Goal: Task Accomplishment & Management: Use online tool/utility

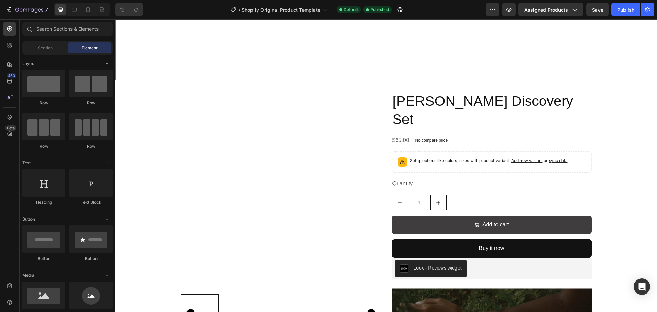
scroll to position [274, 0]
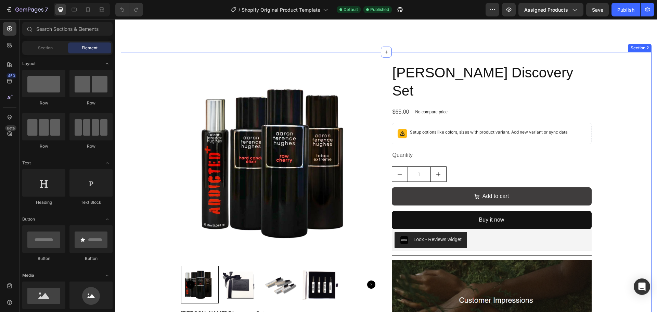
click at [157, 107] on div "Product Images Aaron Terence Hughes Discovery Set Discover a world of olfactory…" at bounding box center [386, 213] width 509 height 300
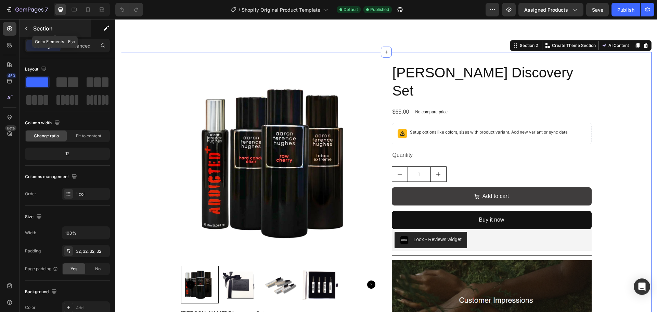
click at [24, 31] on icon "button" at bounding box center [26, 28] width 5 height 5
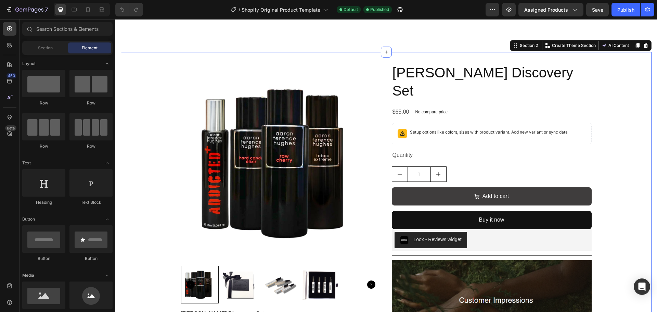
click at [154, 71] on div "Product Images Aaron Terence Hughes Discovery Set Discover a world of olfactory…" at bounding box center [386, 213] width 509 height 300
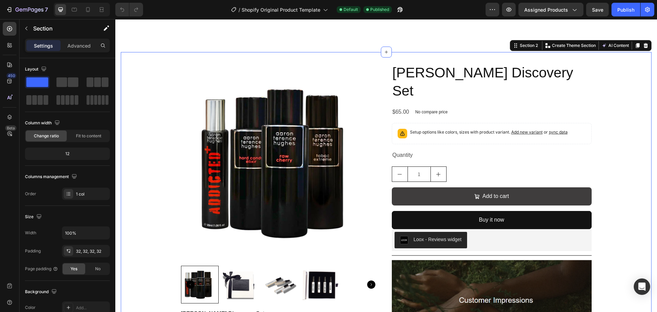
click at [607, 91] on div "Product Images Aaron Terence Hughes Discovery Set Discover a world of olfactory…" at bounding box center [386, 213] width 509 height 300
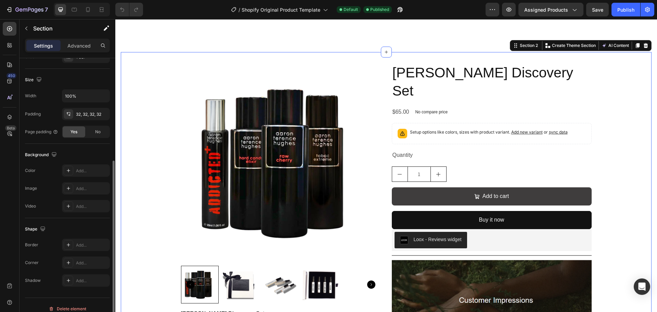
scroll to position [144, 0]
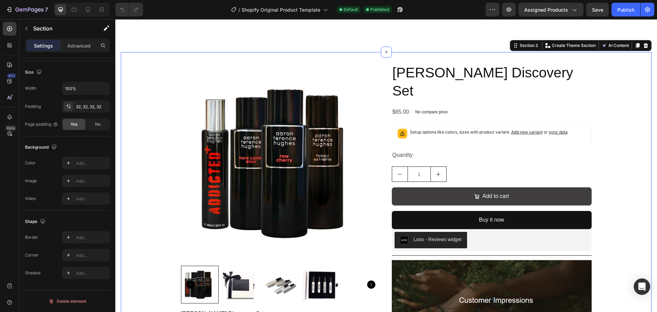
click at [166, 187] on div "Product Images Aaron Terence Hughes Discovery Set Discover a world of olfactory…" at bounding box center [386, 213] width 509 height 300
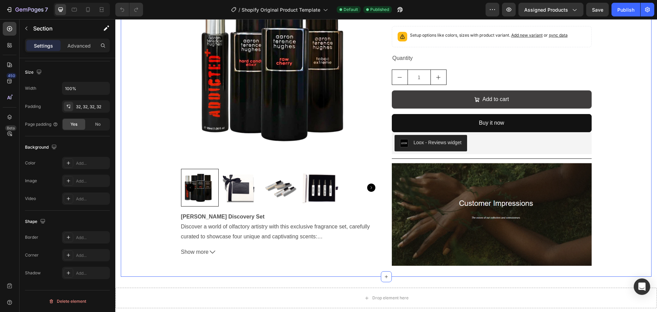
scroll to position [377, 0]
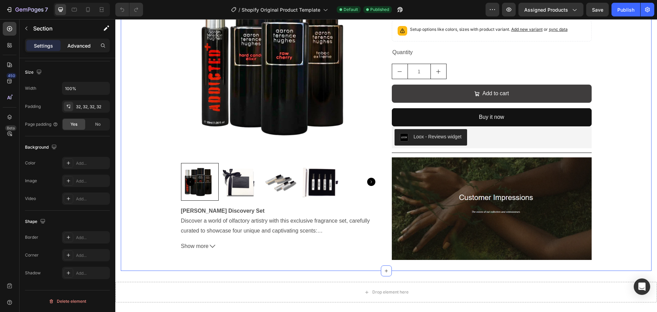
click at [80, 45] on p "Advanced" at bounding box center [78, 45] width 23 height 7
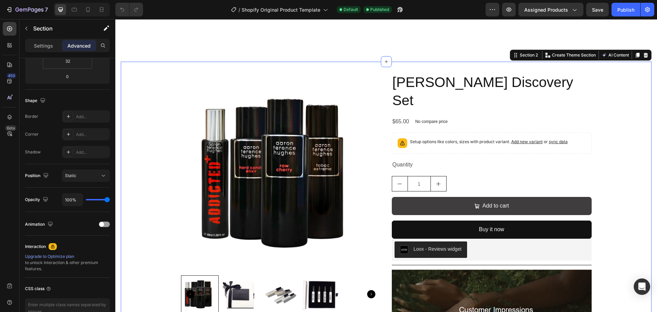
scroll to position [274, 0]
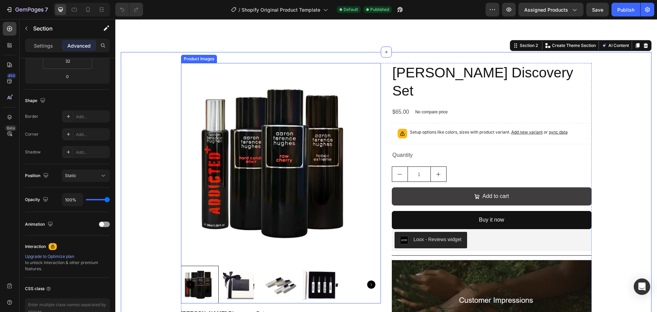
click at [234, 153] on img at bounding box center [281, 163] width 200 height 200
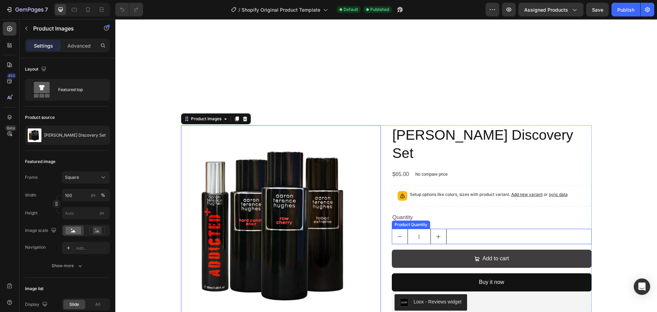
scroll to position [137, 0]
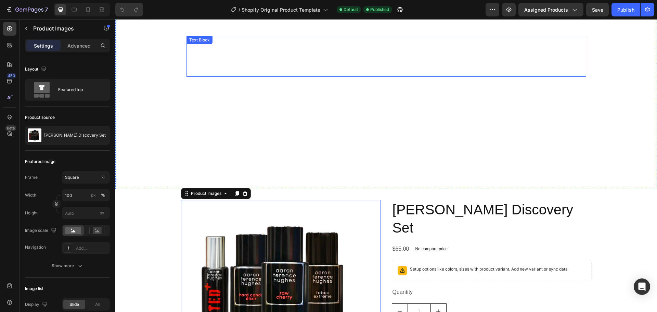
click at [329, 55] on p at bounding box center [386, 52] width 399 height 10
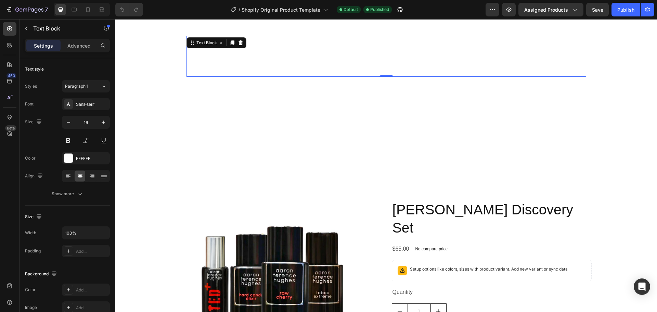
click at [361, 71] on u "Explore the Collection" at bounding box center [386, 71] width 53 height 6
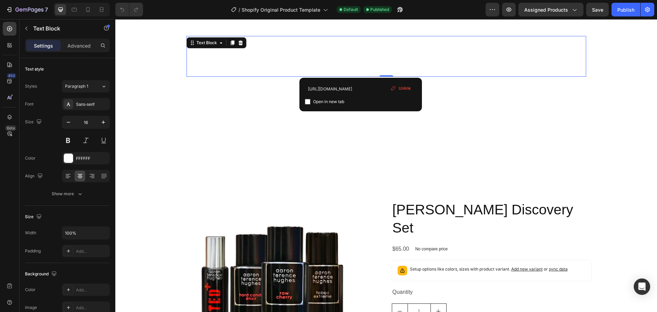
click at [408, 89] on span "Unlink" at bounding box center [405, 88] width 12 height 6
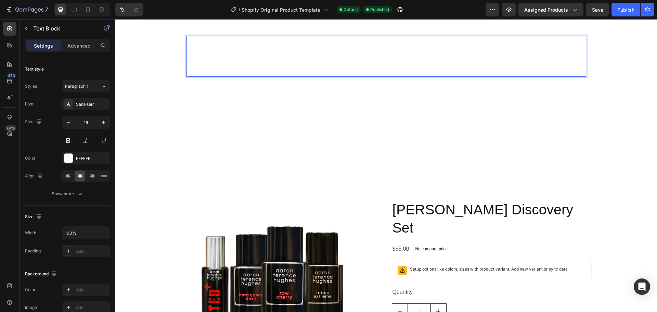
click at [352, 70] on p "Explore the Collection ⁠⁠⁠⁠⁠⁠⁠" at bounding box center [386, 71] width 399 height 10
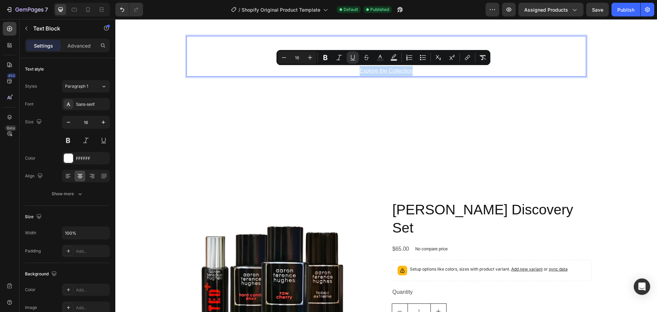
drag, startPoint x: 412, startPoint y: 72, endPoint x: 356, endPoint y: 70, distance: 55.5
click at [356, 70] on p "Explore the Collection" at bounding box center [386, 71] width 399 height 10
click at [464, 58] on icon "Editor contextual toolbar" at bounding box center [467, 57] width 7 height 7
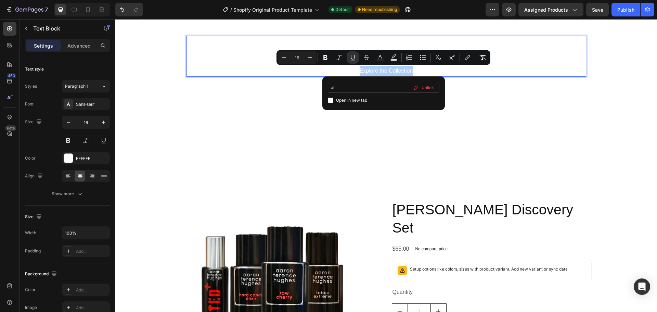
type input "a"
click at [367, 110] on span "Home page" at bounding box center [364, 111] width 25 height 8
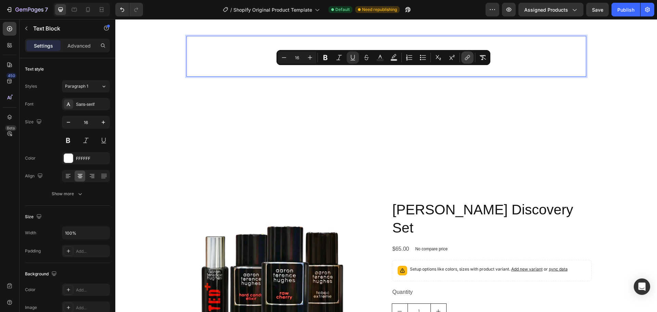
click at [469, 56] on icon "Editor contextual toolbar" at bounding box center [467, 57] width 7 height 7
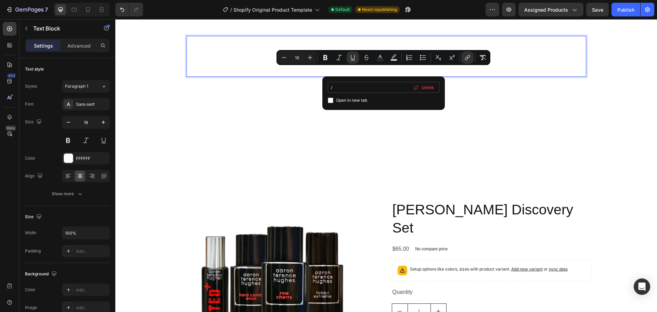
click at [352, 88] on input "/" at bounding box center [384, 87] width 112 height 11
click at [429, 89] on span "Unlink" at bounding box center [428, 88] width 12 height 8
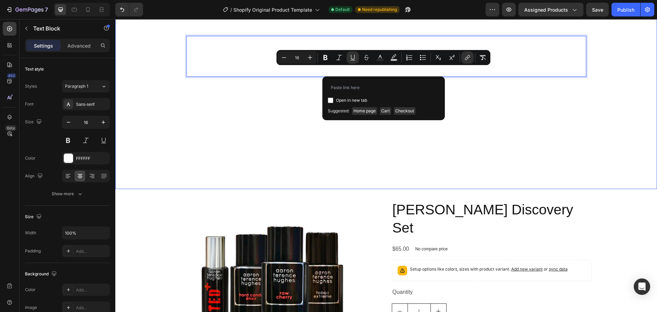
click at [319, 137] on video "Background Image" at bounding box center [386, 48] width 542 height 305
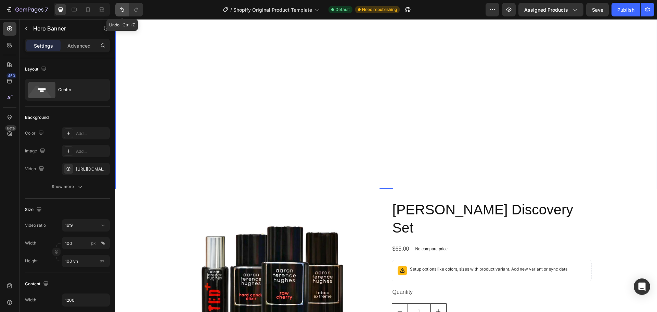
click at [122, 11] on icon "Undo/Redo" at bounding box center [122, 9] width 7 height 7
click at [391, 75] on p "Explore the Collection" at bounding box center [386, 71] width 399 height 10
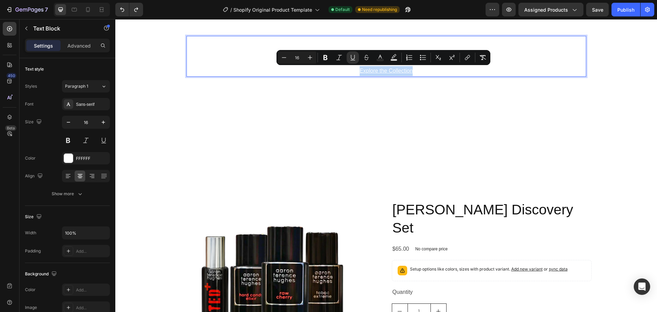
drag, startPoint x: 413, startPoint y: 69, endPoint x: 356, endPoint y: 69, distance: 56.8
click at [356, 69] on p "Explore the Collection" at bounding box center [386, 71] width 399 height 10
click at [465, 61] on button "link" at bounding box center [468, 57] width 12 height 12
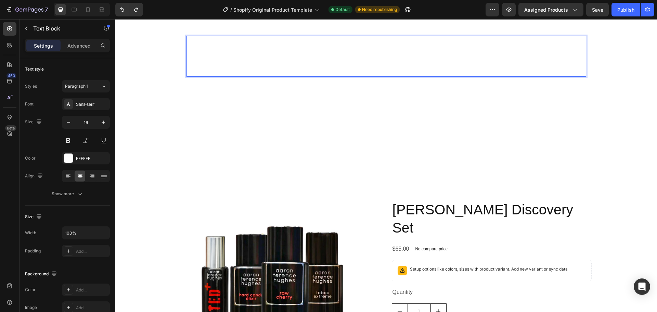
click at [353, 65] on p "Rich Text Editor. Editing area: main" at bounding box center [386, 61] width 399 height 10
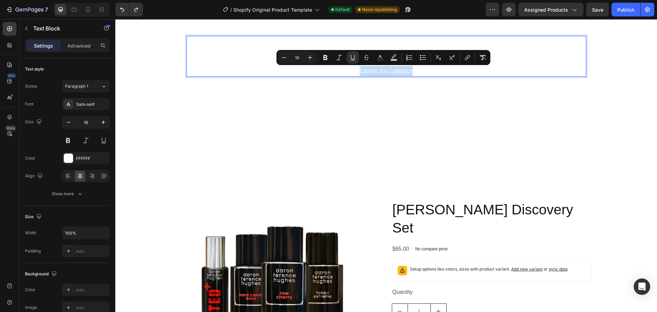
drag, startPoint x: 356, startPoint y: 70, endPoint x: 410, endPoint y: 73, distance: 53.5
click at [410, 73] on p "Explore the Collection" at bounding box center [386, 71] width 399 height 10
click at [464, 56] on icon "Editor contextual toolbar" at bounding box center [467, 57] width 7 height 7
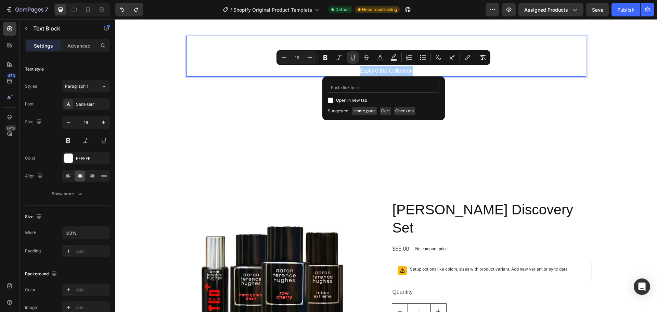
type input "https://gallerybyflo.com/collections/all"
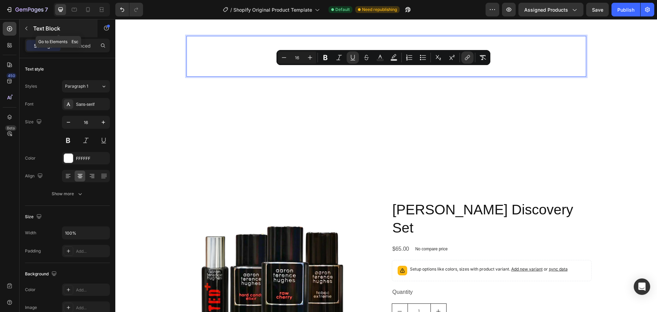
click at [25, 29] on icon "button" at bounding box center [26, 28] width 5 height 5
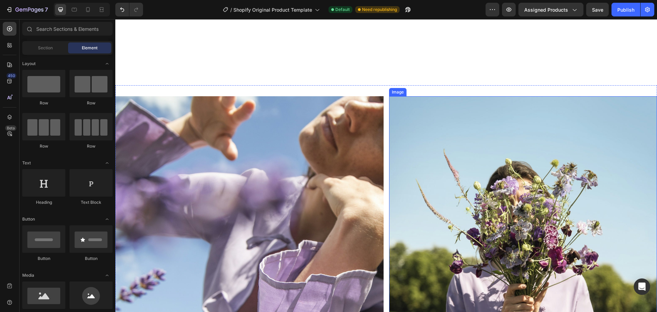
scroll to position [959, 0]
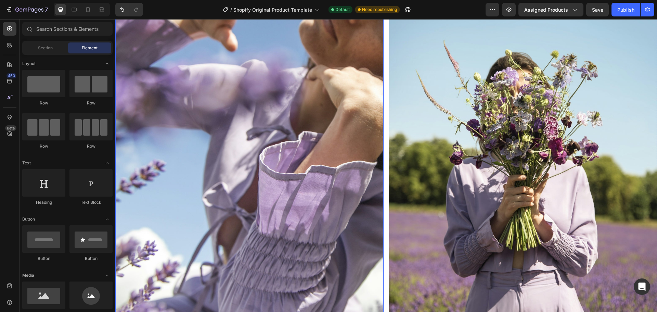
click at [247, 136] on img at bounding box center [249, 188] width 268 height 402
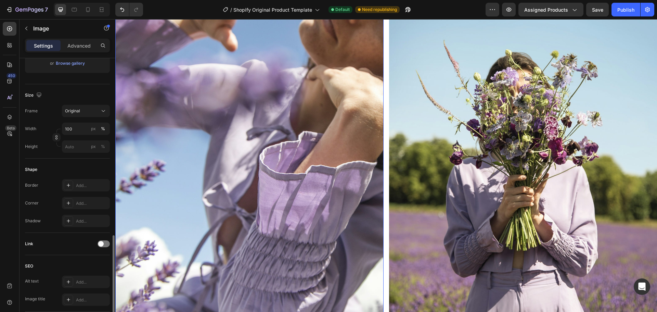
scroll to position [240, 0]
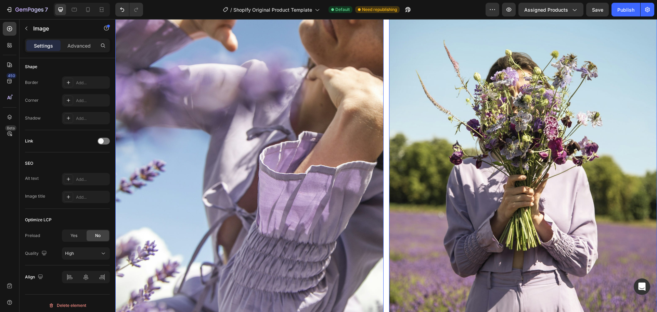
click at [399, 142] on img at bounding box center [523, 188] width 268 height 402
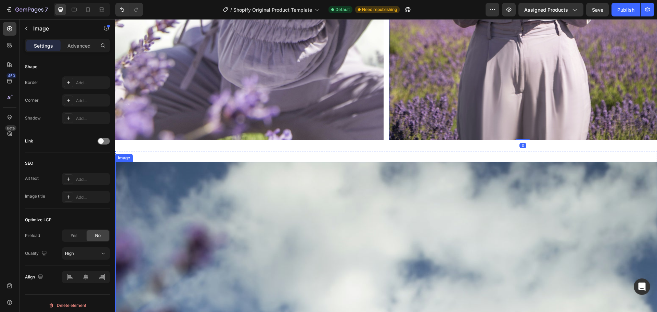
scroll to position [1267, 0]
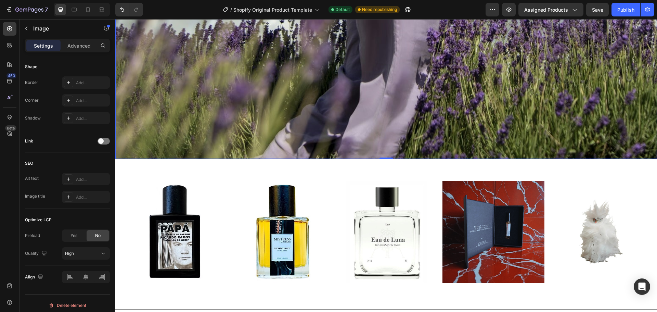
scroll to position [2123, 0]
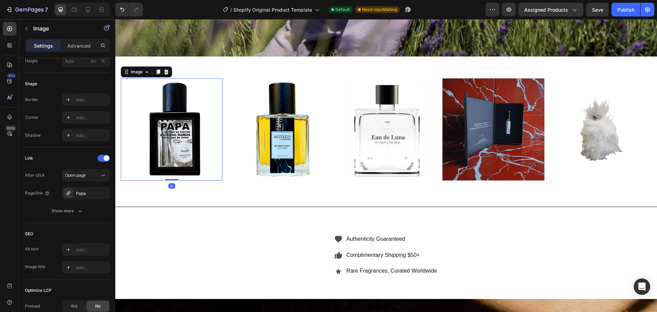
click at [195, 136] on img at bounding box center [172, 129] width 102 height 102
click at [275, 139] on img at bounding box center [279, 129] width 102 height 102
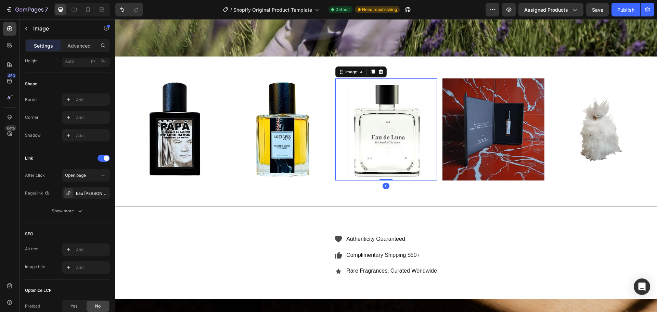
click at [360, 135] on img at bounding box center [387, 129] width 102 height 102
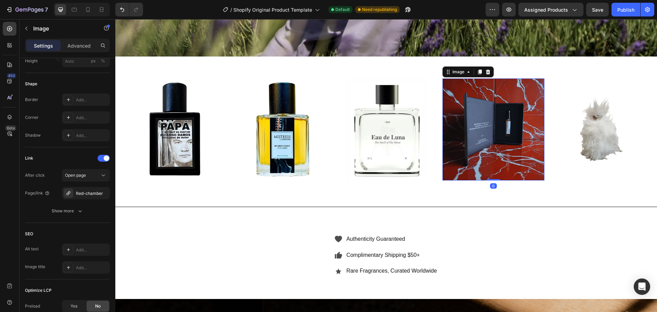
click at [446, 123] on img at bounding box center [494, 129] width 102 height 102
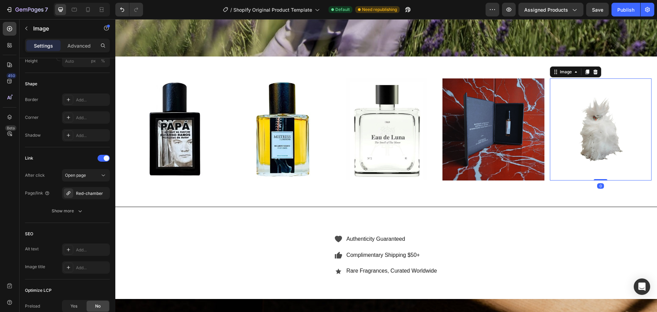
click at [565, 122] on img at bounding box center [601, 129] width 102 height 102
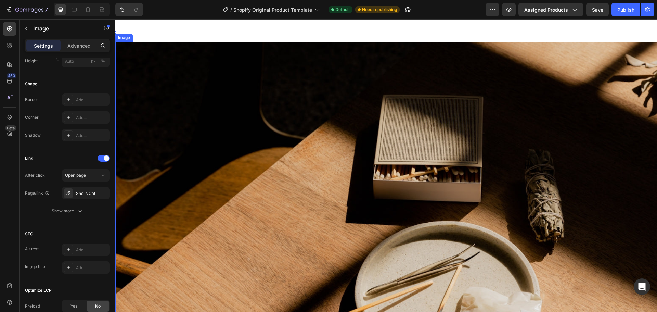
scroll to position [2431, 0]
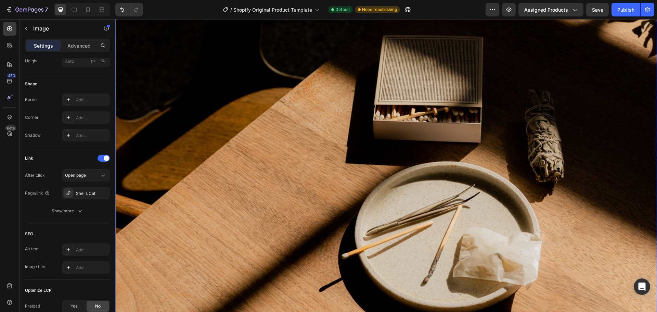
click at [368, 119] on img at bounding box center [386, 162] width 542 height 361
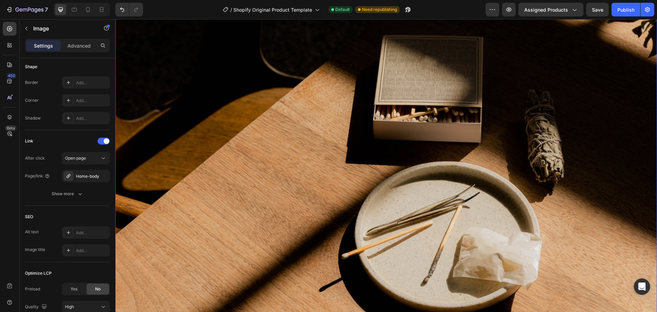
scroll to position [2552, 0]
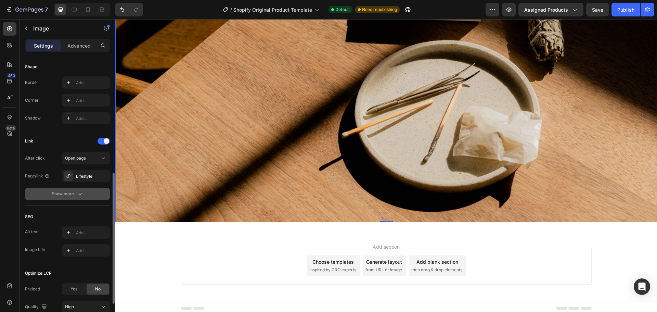
click at [65, 190] on button "Show more" at bounding box center [67, 194] width 85 height 12
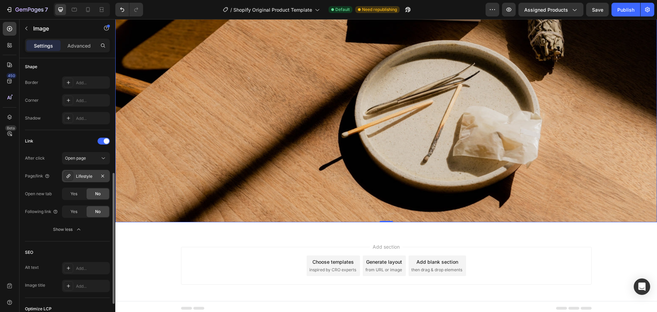
click at [77, 177] on div "Lifestyle" at bounding box center [86, 176] width 20 height 6
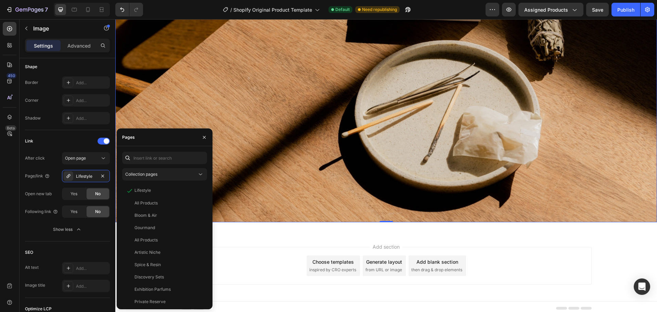
click at [296, 121] on img at bounding box center [386, 41] width 542 height 361
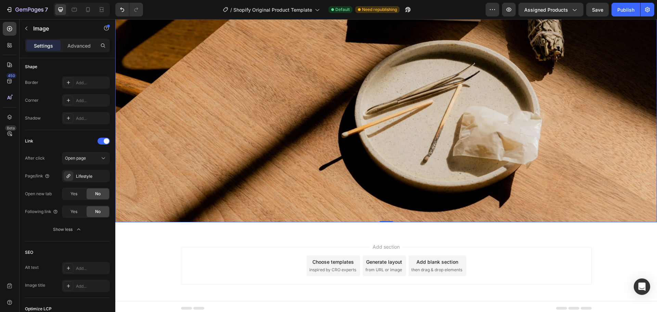
click at [275, 139] on img at bounding box center [386, 41] width 542 height 361
click at [75, 178] on div "Lifestyle" at bounding box center [86, 176] width 48 height 12
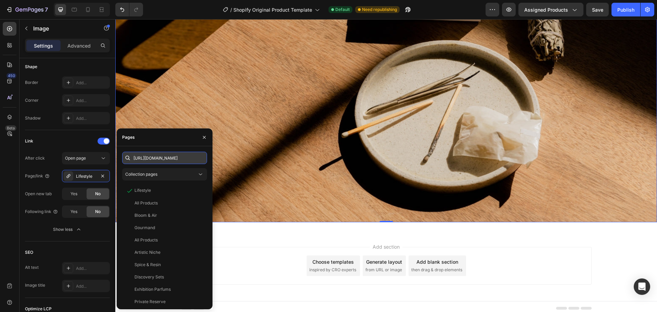
scroll to position [0, 33]
type input "https://gallerybyflo.com/collections/home-body"
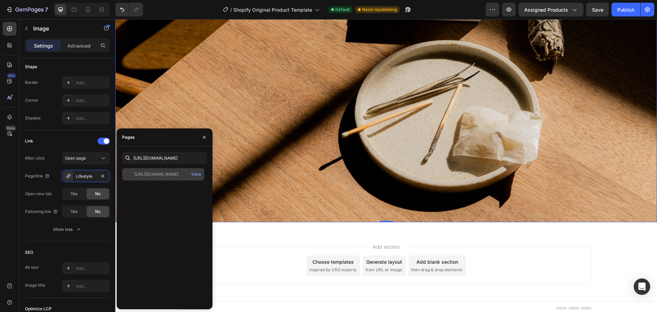
click at [164, 175] on div "https://gallerybyflo.com/collections/home-body" at bounding box center [157, 174] width 44 height 6
click at [4, 177] on div "450 Beta" at bounding box center [10, 150] width 14 height 257
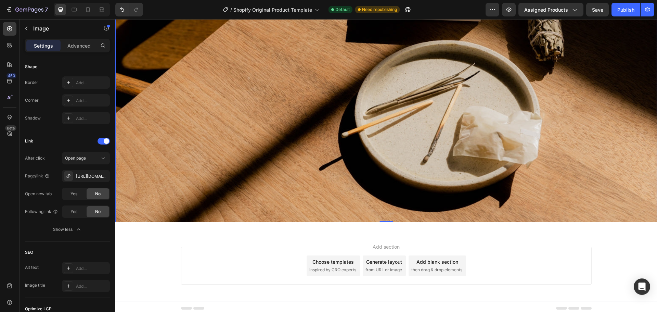
scroll to position [1610, 0]
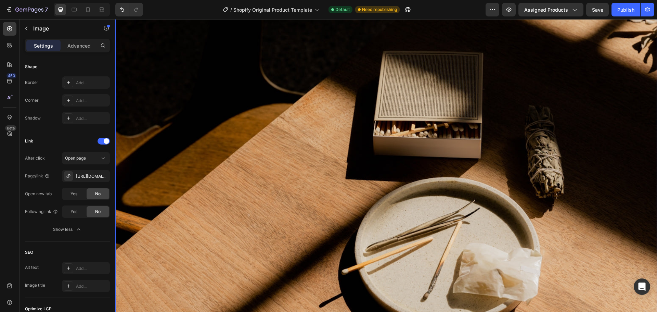
click at [313, 162] on img at bounding box center [386, 178] width 542 height 361
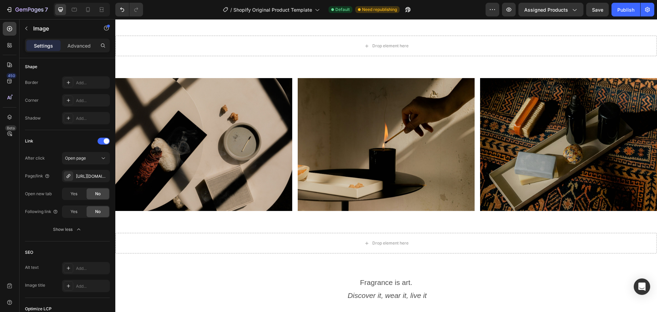
scroll to position [549, 0]
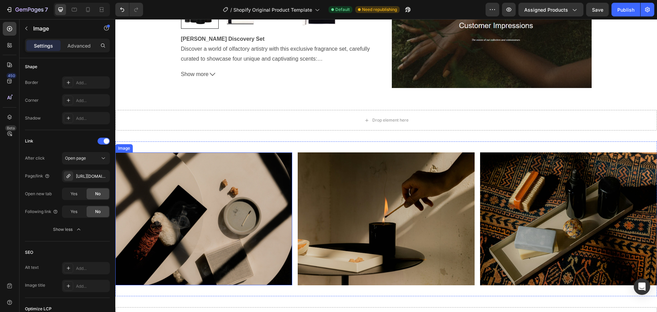
click at [234, 200] on img at bounding box center [203, 218] width 177 height 133
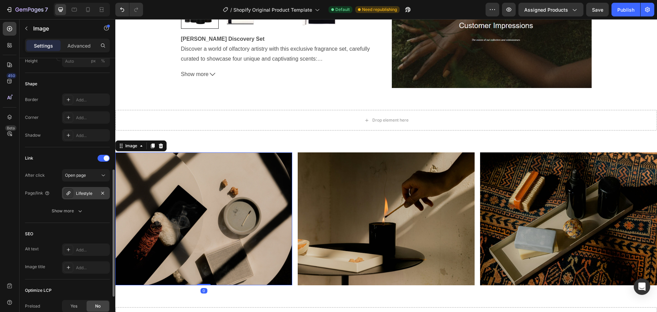
click at [72, 191] on div at bounding box center [69, 193] width 10 height 10
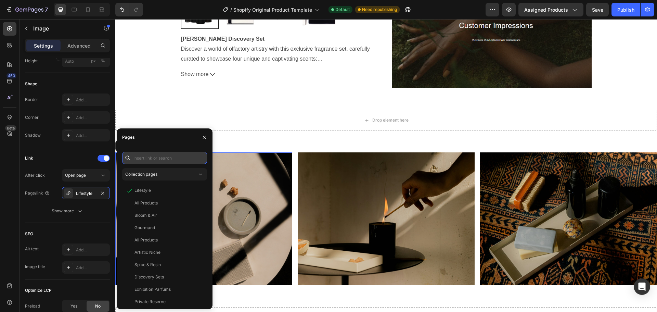
click at [137, 159] on input "text" at bounding box center [164, 158] width 85 height 12
paste input "https://gallerybyflo.com/collections/home-body"
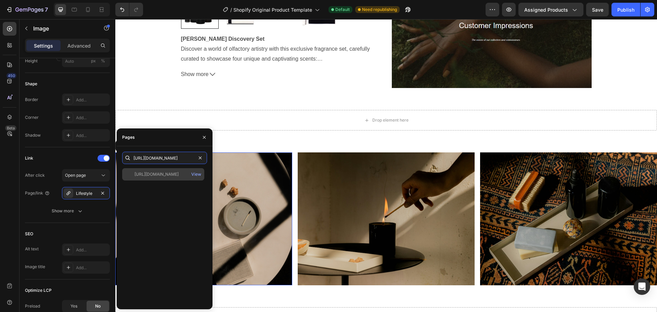
type input "https://gallerybyflo.com/collections/home-body"
click at [139, 171] on div "https://gallerybyflo.com/collections/home-body" at bounding box center [157, 174] width 44 height 6
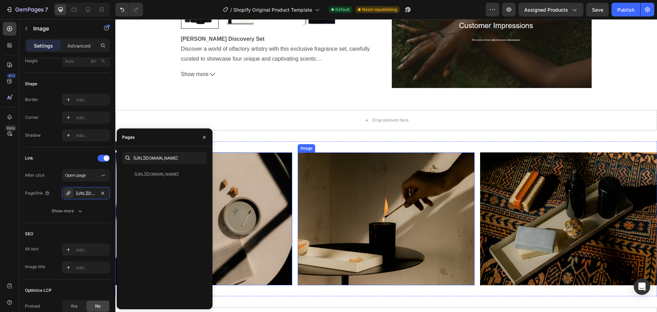
click at [358, 179] on img at bounding box center [386, 218] width 177 height 133
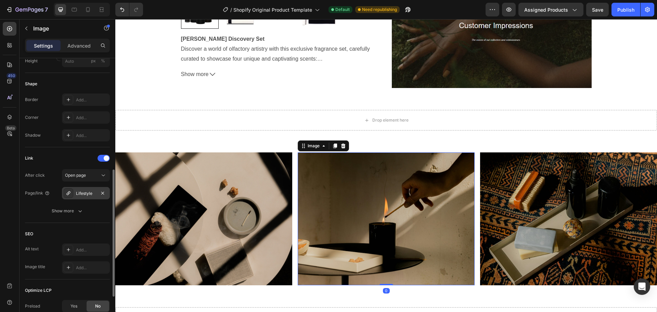
drag, startPoint x: 80, startPoint y: 196, endPoint x: 84, endPoint y: 192, distance: 5.6
click at [80, 196] on div "Lifestyle" at bounding box center [86, 193] width 20 height 6
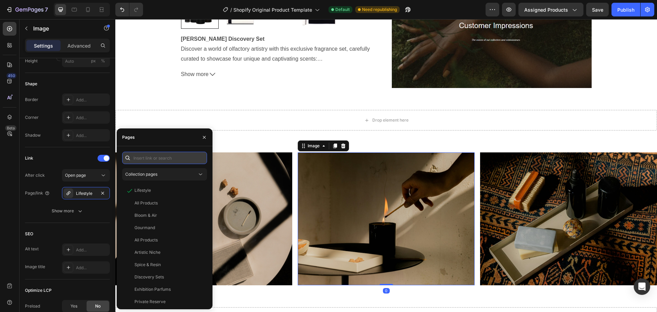
click at [154, 161] on input "text" at bounding box center [164, 158] width 85 height 12
paste input "https://gallerybyflo.com/collections/home-body"
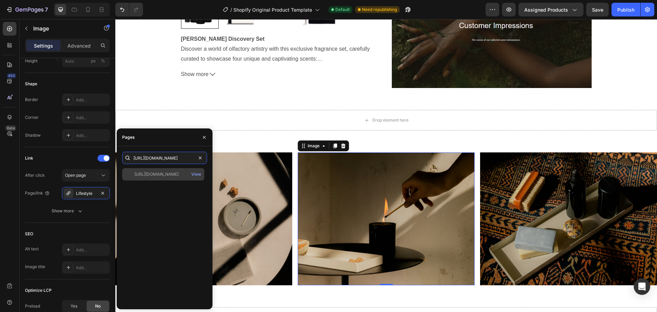
type input "https://gallerybyflo.com/collections/home-body"
click at [152, 174] on div "https://gallerybyflo.com/collections/home-body" at bounding box center [157, 174] width 44 height 6
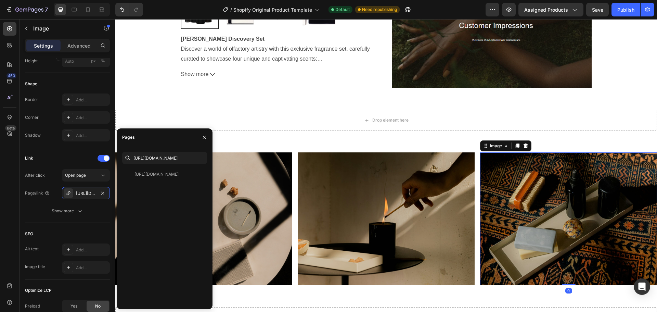
click at [513, 189] on img at bounding box center [568, 218] width 177 height 133
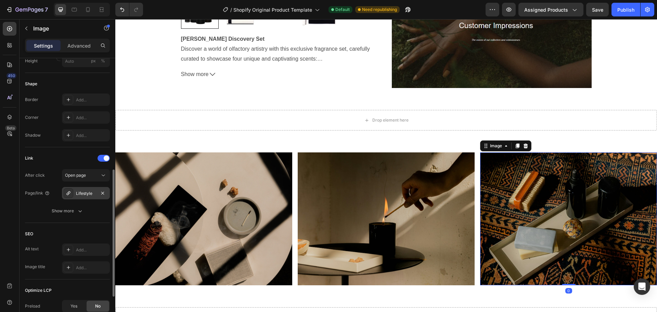
click at [87, 194] on div "Lifestyle" at bounding box center [86, 193] width 20 height 6
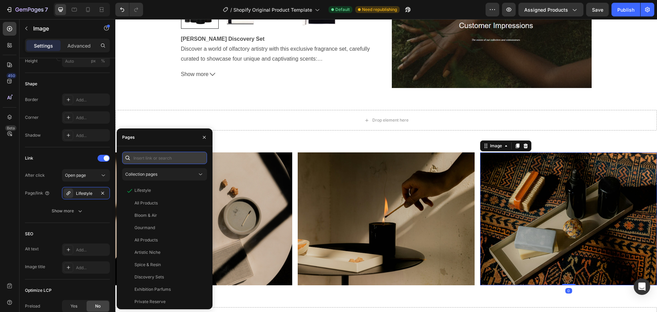
click at [141, 159] on input "text" at bounding box center [164, 158] width 85 height 12
paste input "https://gallerybyflo.com/collections/home-body"
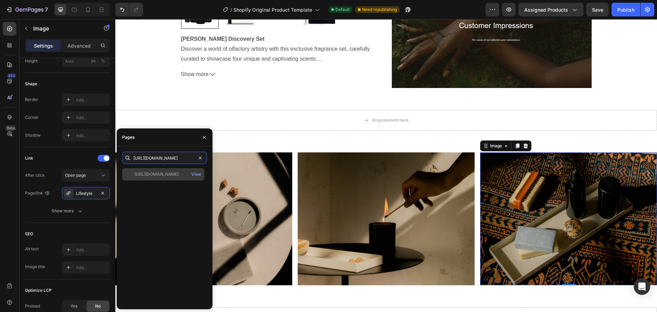
type input "https://gallerybyflo.com/collections/home-body"
click at [151, 173] on div "https://gallerybyflo.com/collections/home-body" at bounding box center [157, 174] width 44 height 6
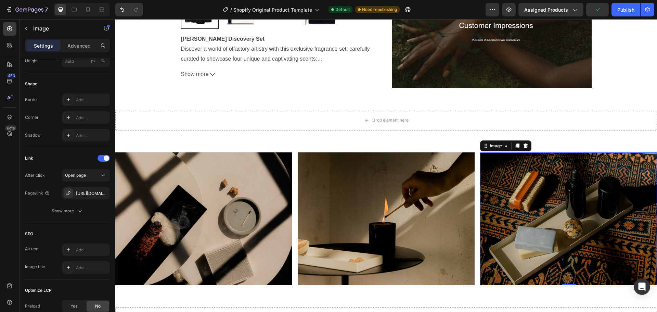
click at [14, 199] on div "450 Beta" at bounding box center [10, 150] width 14 height 257
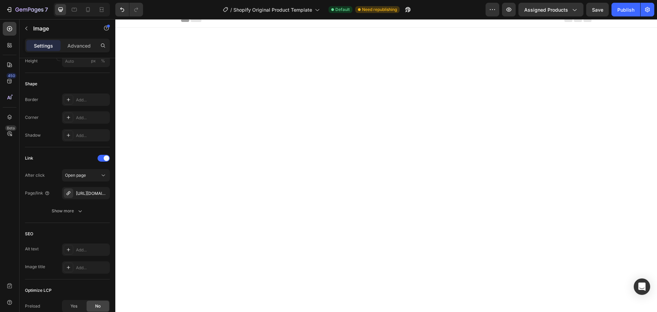
scroll to position [1, 0]
click at [265, 91] on video "Background Image" at bounding box center [386, 185] width 542 height 305
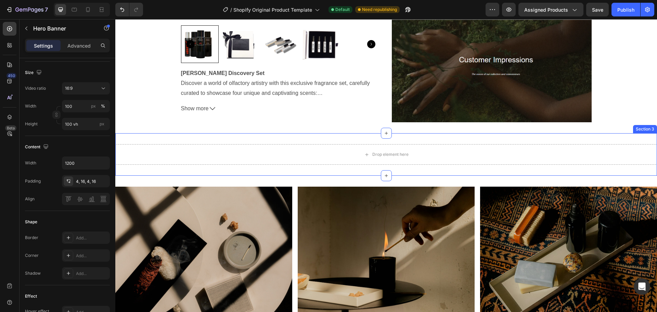
scroll to position [446, 0]
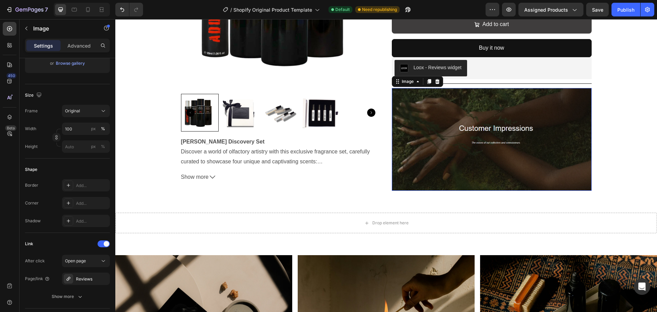
click at [442, 114] on img at bounding box center [492, 139] width 200 height 103
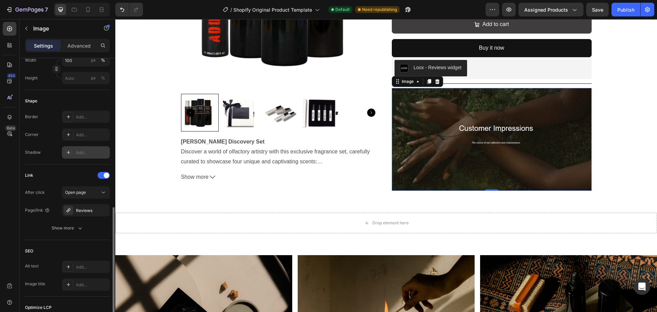
scroll to position [240, 0]
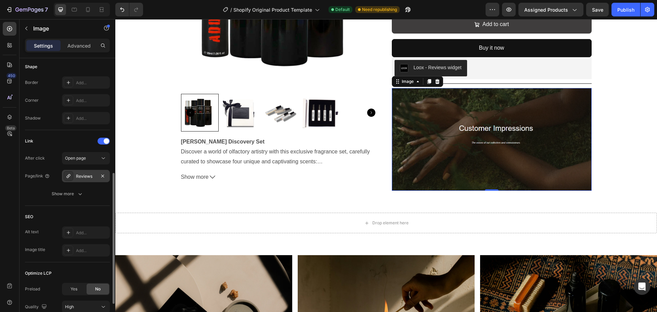
click at [83, 175] on div "Reviews" at bounding box center [86, 176] width 20 height 6
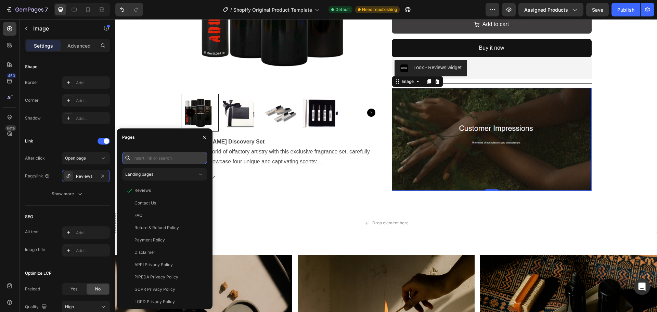
click at [153, 159] on input "text" at bounding box center [164, 158] width 85 height 12
paste input "https://gallerybyflo.com/pages/reviews"
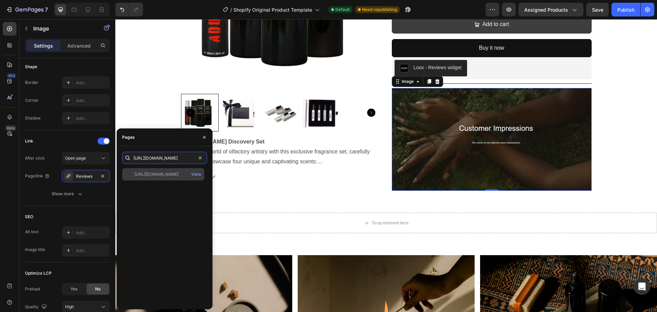
type input "https://gallerybyflo.com/pages/reviews"
click at [158, 175] on div "https://gallerybyflo.com/pages/reviews" at bounding box center [157, 174] width 44 height 6
click at [5, 175] on div "450 Beta" at bounding box center [10, 150] width 14 height 257
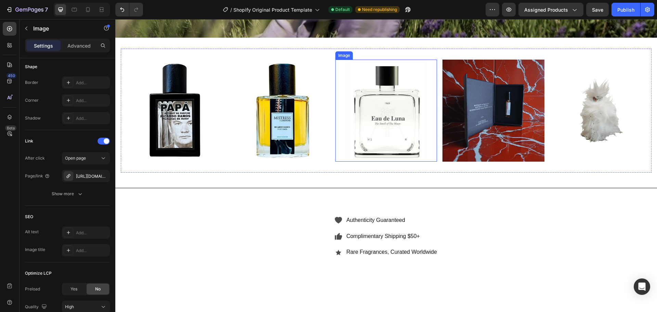
scroll to position [2057, 0]
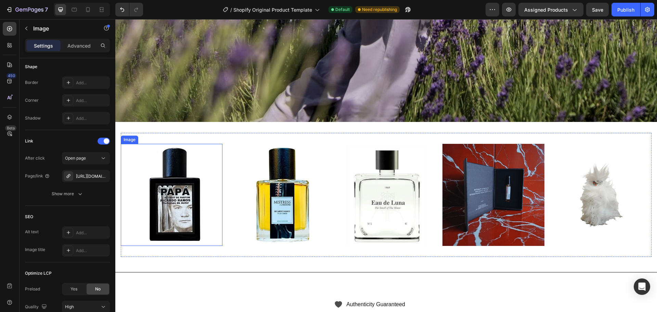
click at [188, 184] on img at bounding box center [172, 195] width 102 height 102
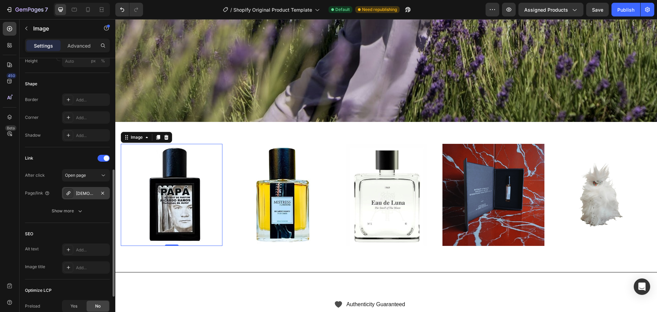
click at [86, 194] on div "Papá" at bounding box center [86, 193] width 20 height 6
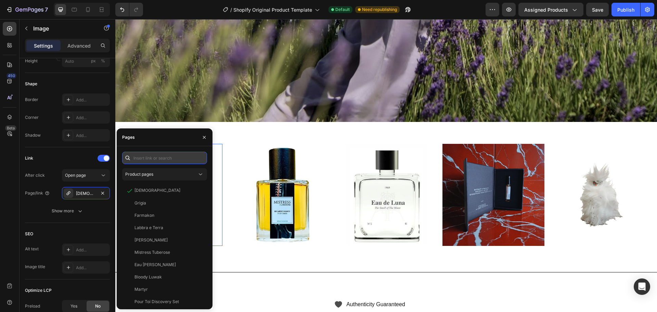
click at [141, 158] on input "text" at bounding box center [164, 158] width 85 height 12
paste input "https://gallerybyflo.com/products/papa?_pos=1&_psq=papa&_ss=e&_v=1.0"
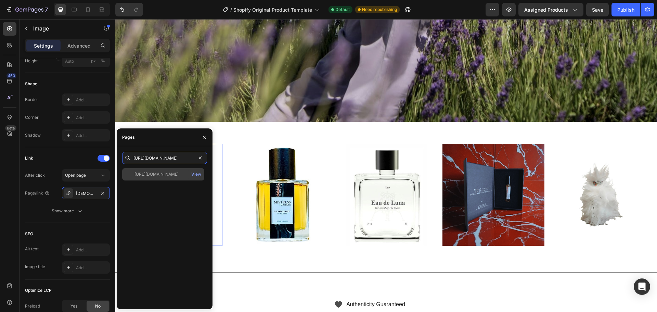
type input "https://gallerybyflo.com/products/papa?_pos=1&_psq=papa&_ss=e&_v=1.0"
click at [149, 175] on div "https://gallerybyflo.com/products/papa?_pos=1&_psq=papa&_ss=e&_v=1.0" at bounding box center [157, 174] width 44 height 6
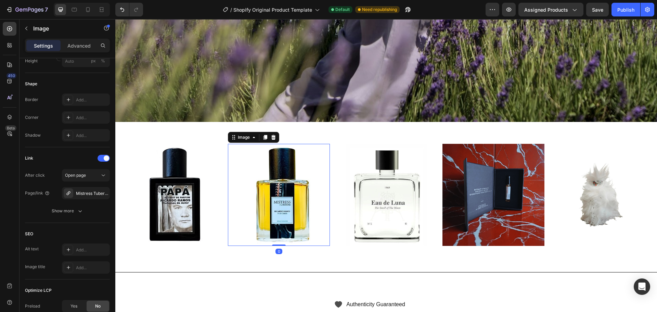
click at [261, 173] on img at bounding box center [279, 195] width 102 height 102
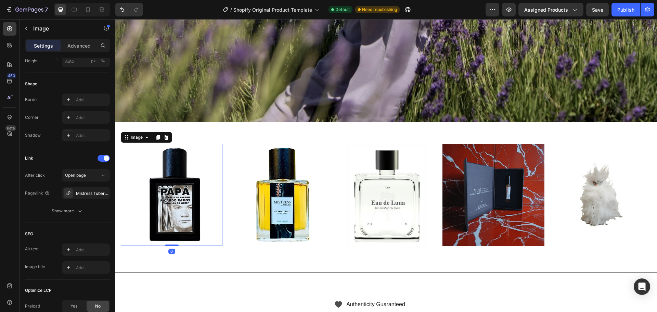
click at [172, 180] on img at bounding box center [172, 195] width 102 height 102
click at [286, 187] on img at bounding box center [279, 195] width 102 height 102
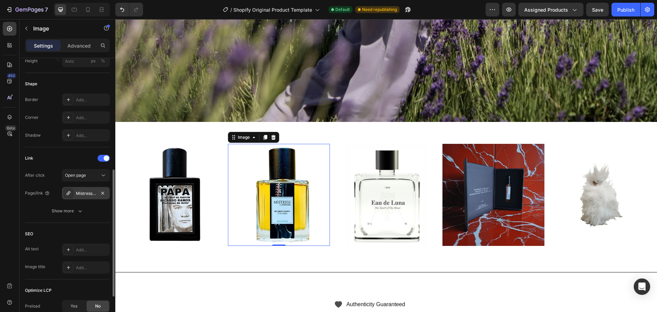
click at [80, 191] on div "Mistress Tuberose" at bounding box center [86, 193] width 20 height 6
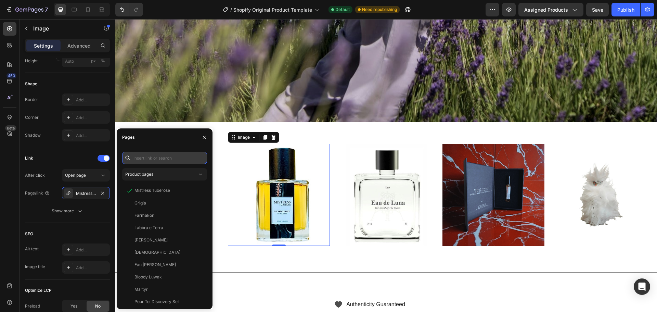
click at [151, 159] on input "text" at bounding box center [164, 158] width 85 height 12
paste input "https://gallerybyflo.com/products/mistress-tuberose?_pos=1&_psq=tube&_ss=e&_v=1…"
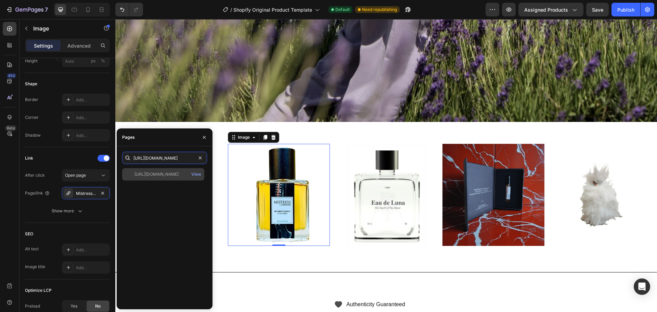
type input "https://gallerybyflo.com/products/mistress-tuberose?_pos=1&_psq=tube&_ss=e&_v=1…"
click at [151, 172] on div "https://gallerybyflo.com/products/mistress-tuberose?_pos=1&_psq=tube&_ss=e&_v=1…" at bounding box center [157, 174] width 44 height 6
click at [383, 193] on img at bounding box center [387, 195] width 102 height 102
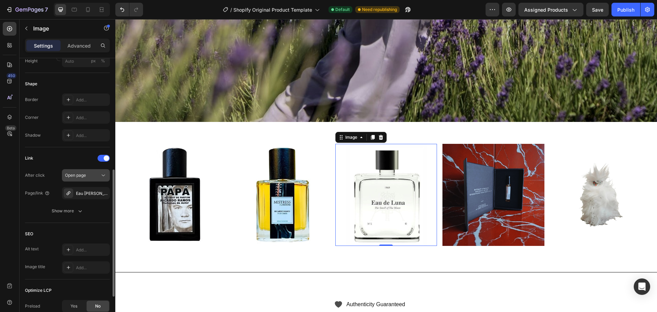
click at [67, 176] on span "Open page" at bounding box center [75, 175] width 21 height 5
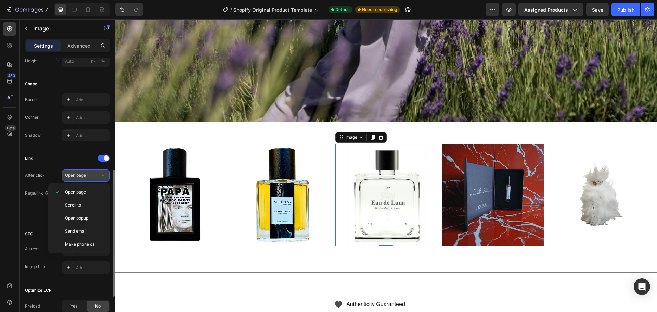
click at [72, 174] on span "Open page" at bounding box center [75, 175] width 21 height 5
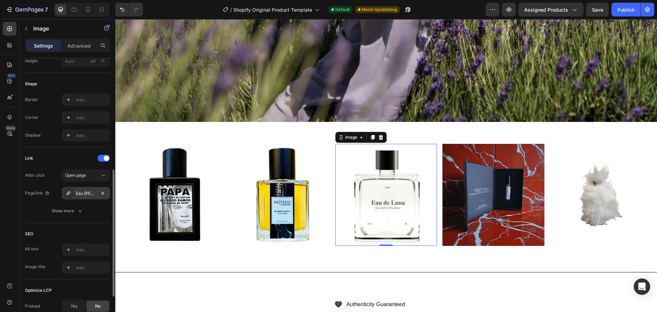
click at [73, 189] on div at bounding box center [69, 193] width 10 height 10
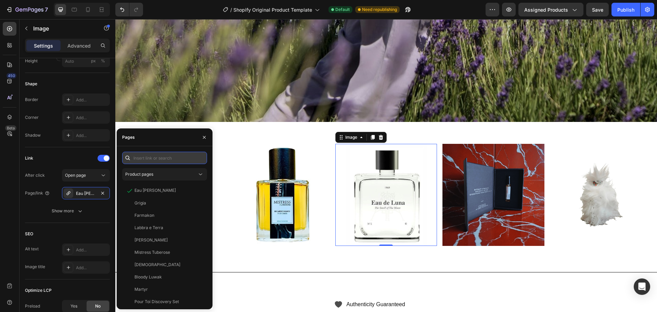
click at [137, 154] on input "text" at bounding box center [164, 158] width 85 height 12
paste input "https://gallerybyflo.com/products/eau-de-luna?_pos=1&_psq=lun&_ss=e&_v=1.0"
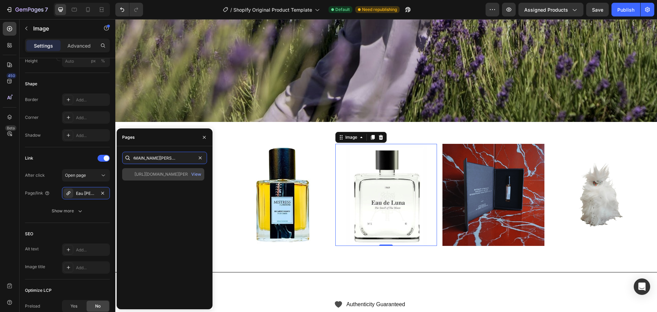
type input "https://gallerybyflo.com/products/eau-de-luna?_pos=1&_psq=lun&_ss=e&_v=1.0"
click at [149, 176] on div "https://gallerybyflo.com/products/eau-de-luna?_pos=1&_psq=lun&_ss=e&_v=1.0" at bounding box center [168, 174] width 66 height 6
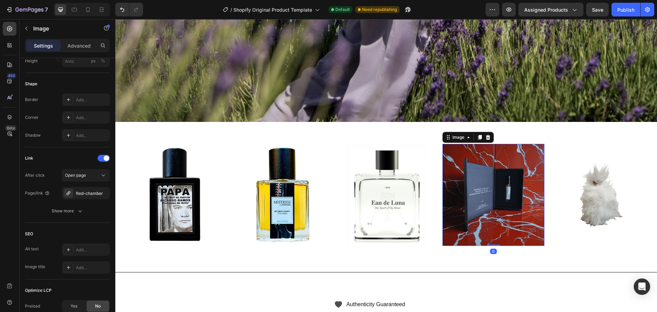
click at [466, 176] on img at bounding box center [494, 195] width 102 height 102
click at [92, 198] on div "Red-chamber" at bounding box center [86, 193] width 48 height 12
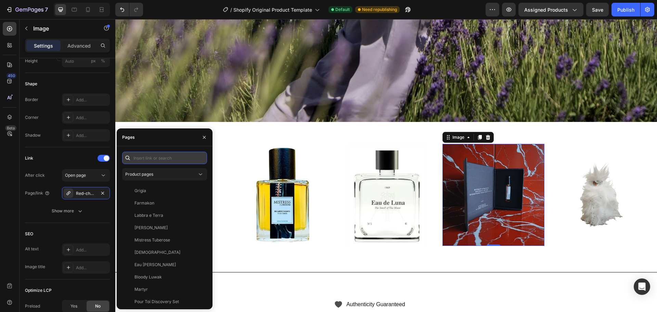
click at [166, 153] on input "text" at bounding box center [164, 158] width 85 height 12
paste input "https://gallerybyflo.com/products/red-chamber?_pos=1&_psq=red&_ss=e&_v=1.0"
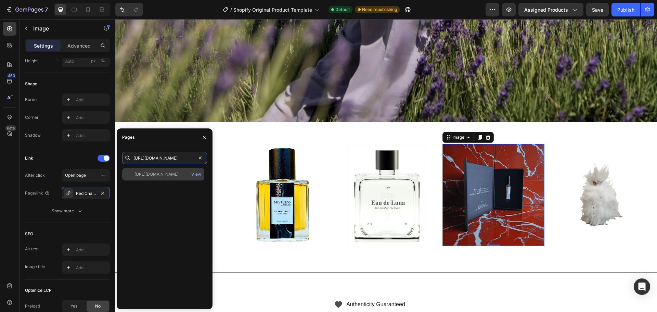
type input "https://gallerybyflo.com/products/red-chamber?_pos=1&_psq=red&_ss=e&_v=1.0"
click at [164, 176] on div "https://gallerybyflo.com/products/red-chamber?_pos=1&_psq=red&_ss=e&_v=1.0" at bounding box center [157, 174] width 44 height 6
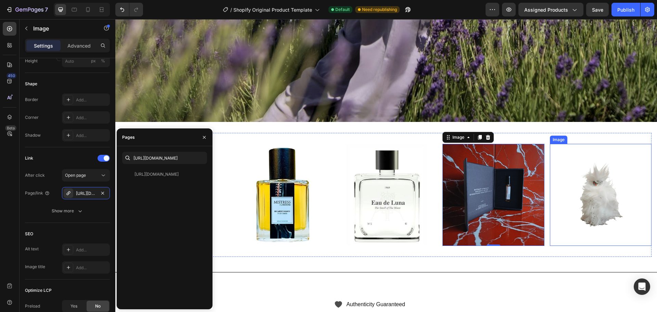
click at [553, 173] on img at bounding box center [601, 195] width 102 height 102
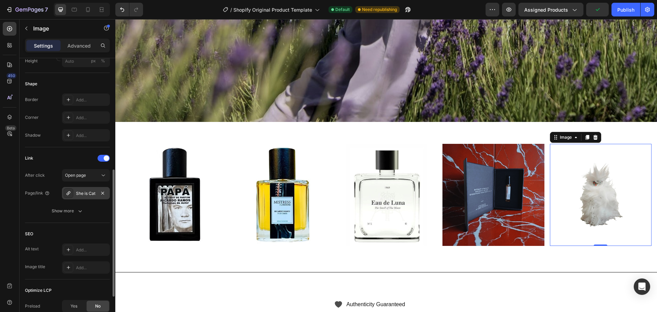
click at [96, 190] on div "She is Cat" at bounding box center [86, 193] width 48 height 12
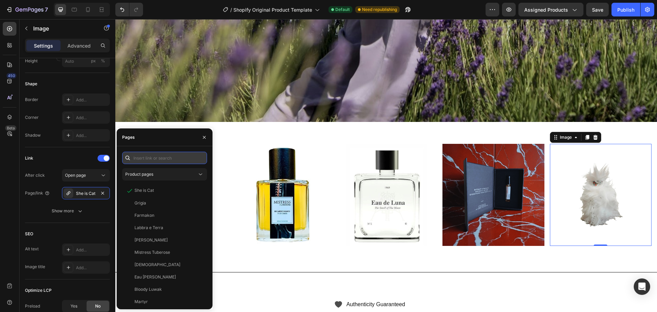
click at [149, 158] on input "text" at bounding box center [164, 158] width 85 height 12
paste input "https://gallerybyflo.com/products/she-is-cat?_pos=1&_psq=cat&_ss=e&_v=1.0"
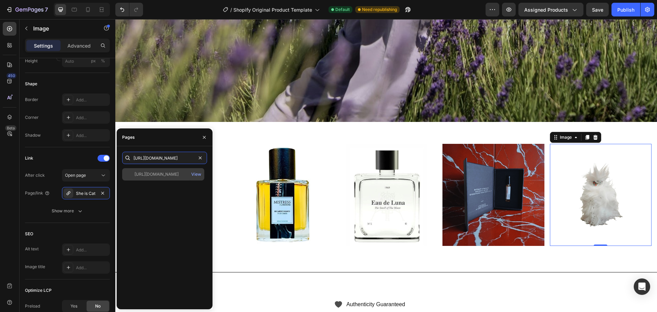
type input "https://gallerybyflo.com/products/she-is-cat?_pos=1&_psq=cat&_ss=e&_v=1.0"
click at [153, 174] on div "https://gallerybyflo.com/products/she-is-cat?_pos=1&_psq=cat&_ss=e&_v=1.0" at bounding box center [157, 174] width 44 height 6
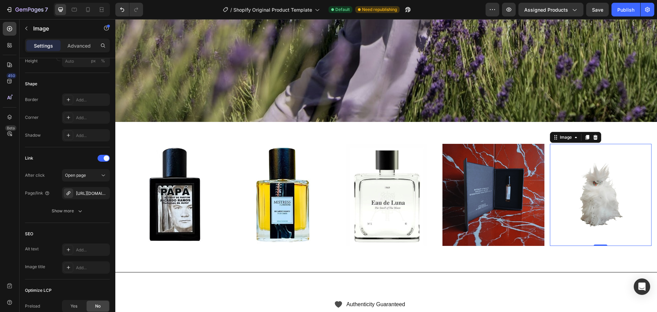
click at [9, 176] on div "450 Beta" at bounding box center [10, 150] width 14 height 257
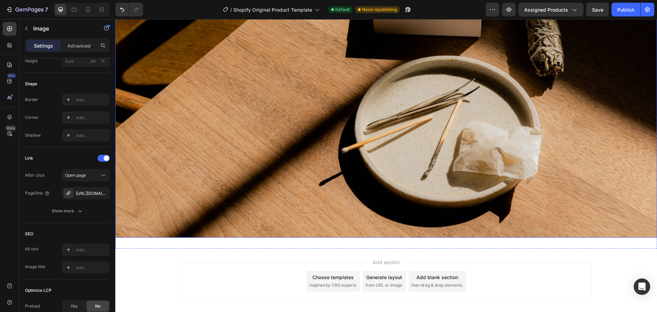
scroll to position [2552, 0]
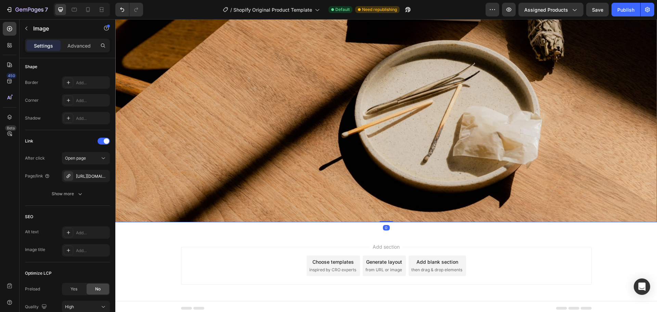
click at [305, 191] on img at bounding box center [386, 41] width 542 height 361
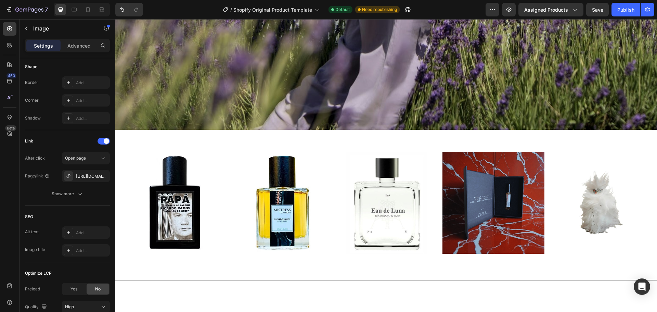
scroll to position [2004, 0]
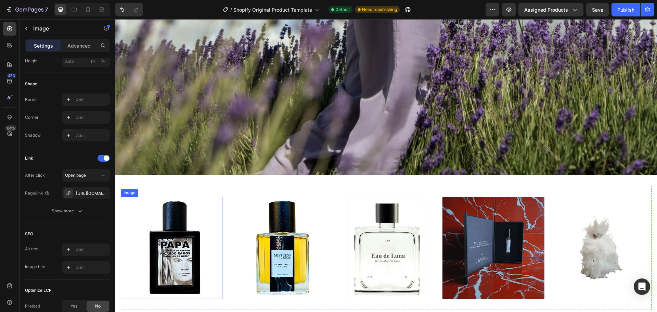
click at [153, 250] on img at bounding box center [172, 248] width 102 height 102
click at [273, 235] on img at bounding box center [279, 248] width 102 height 102
click at [390, 236] on img at bounding box center [387, 248] width 102 height 102
click at [458, 235] on img at bounding box center [494, 248] width 102 height 102
click at [560, 232] on img at bounding box center [601, 248] width 102 height 102
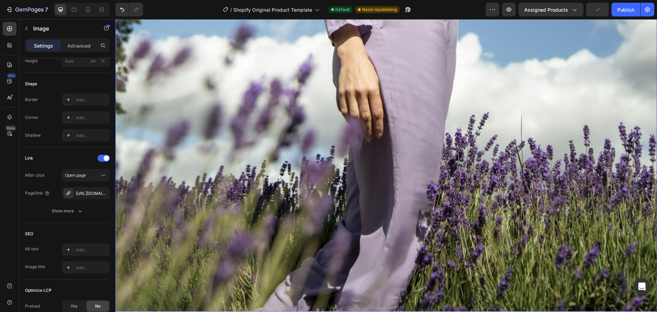
scroll to position [1867, 0]
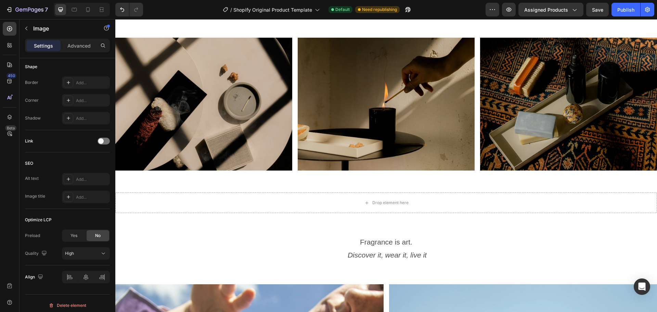
scroll to position [635, 0]
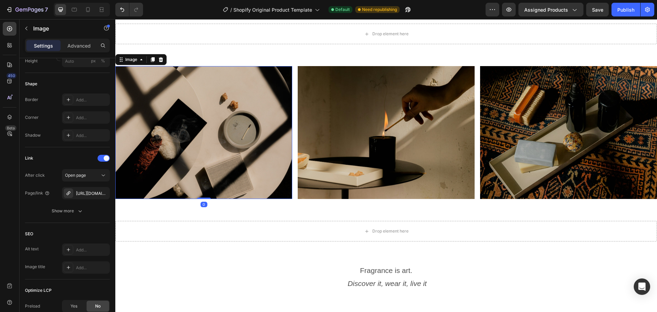
click at [242, 148] on img at bounding box center [203, 132] width 177 height 133
click at [348, 149] on img at bounding box center [386, 132] width 177 height 133
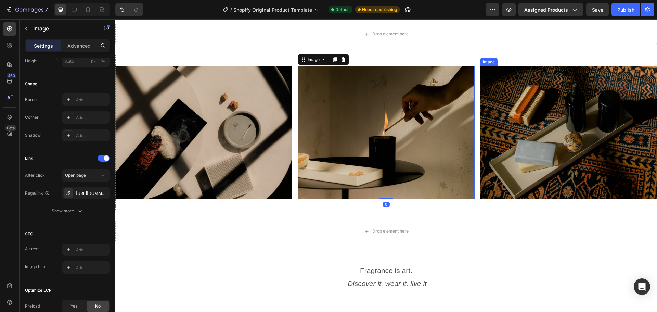
click at [526, 159] on img at bounding box center [568, 132] width 177 height 133
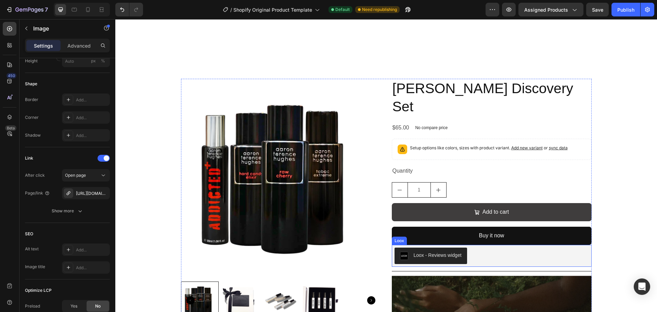
scroll to position [395, 0]
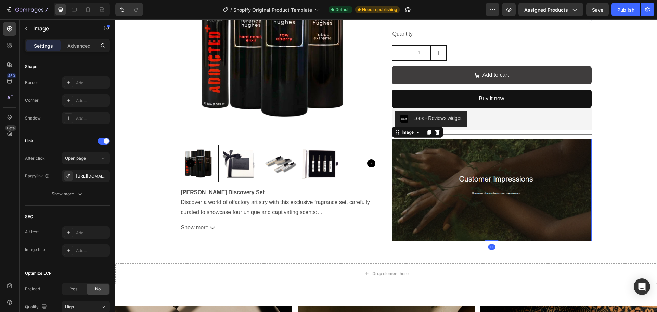
click at [433, 190] on img at bounding box center [492, 190] width 200 height 103
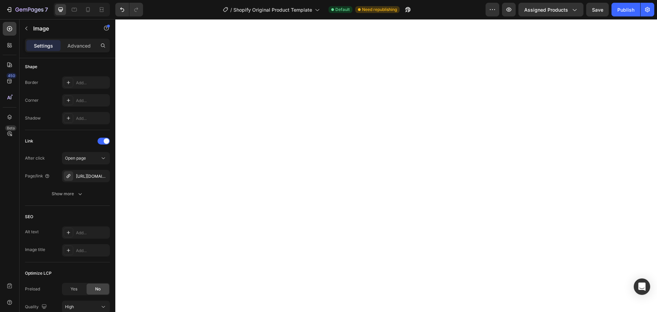
scroll to position [18, 0]
click at [599, 7] on span "Save" at bounding box center [597, 10] width 11 height 6
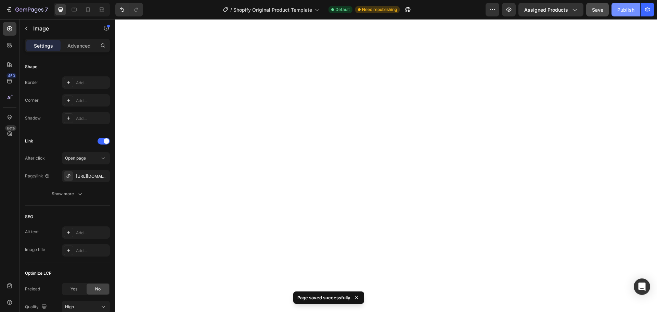
click at [619, 6] on div "Publish" at bounding box center [626, 9] width 17 height 7
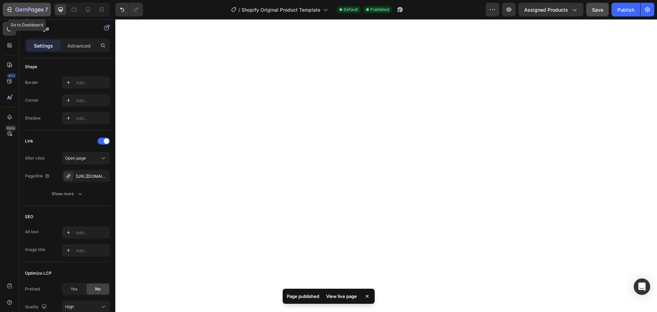
click at [10, 7] on icon "button" at bounding box center [10, 9] width 3 height 5
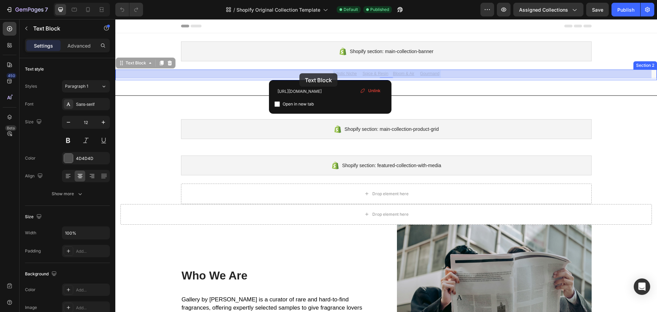
drag, startPoint x: 329, startPoint y: 74, endPoint x: 300, endPoint y: 73, distance: 29.8
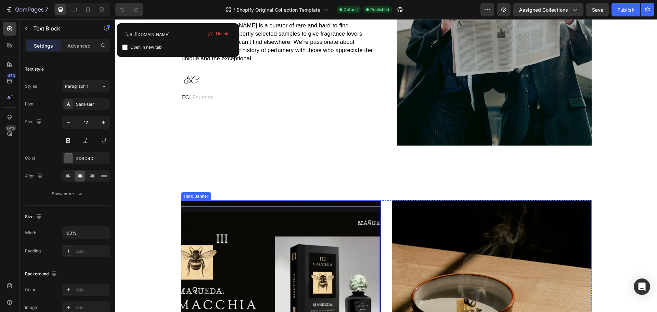
scroll to position [411, 0]
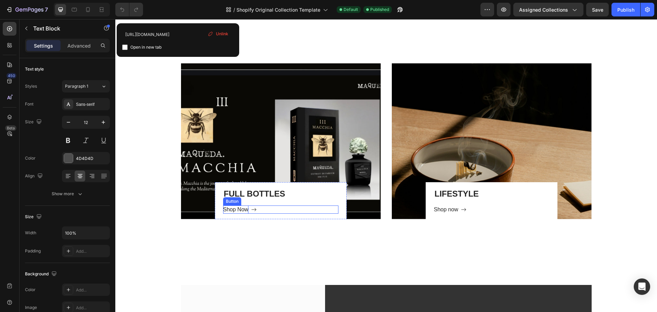
click at [236, 211] on p "Shop Now" at bounding box center [235, 209] width 25 height 8
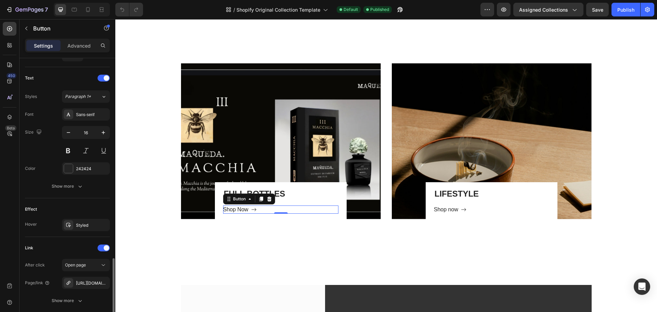
scroll to position [325, 0]
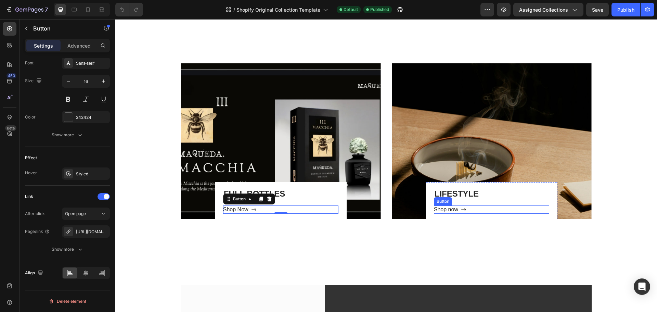
click at [453, 210] on div "Shop now" at bounding box center [446, 209] width 24 height 8
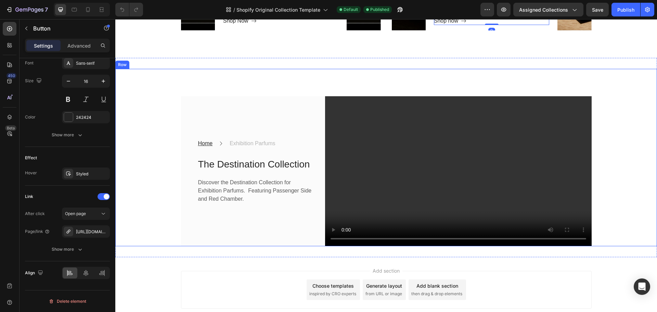
scroll to position [616, 0]
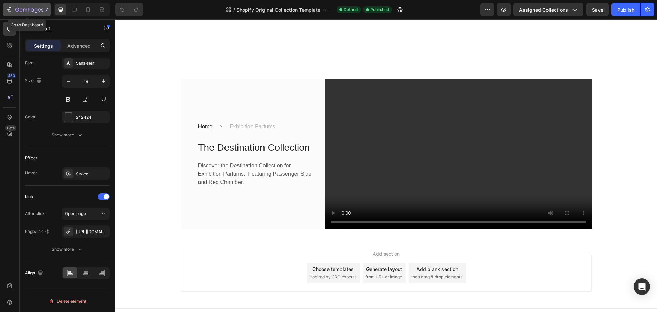
click at [6, 9] on icon "button" at bounding box center [9, 9] width 7 height 7
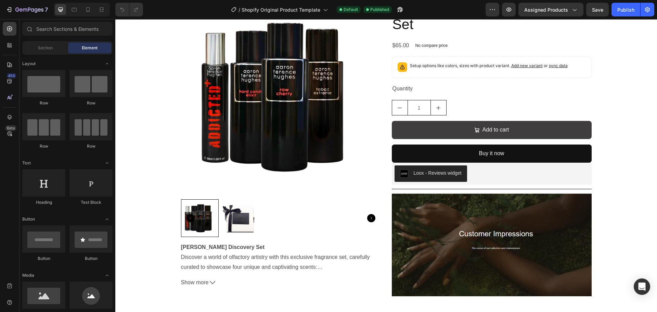
scroll to position [342, 0]
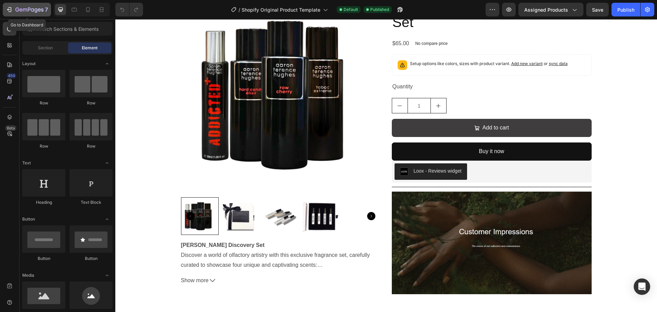
click at [11, 10] on icon "button" at bounding box center [9, 9] width 7 height 7
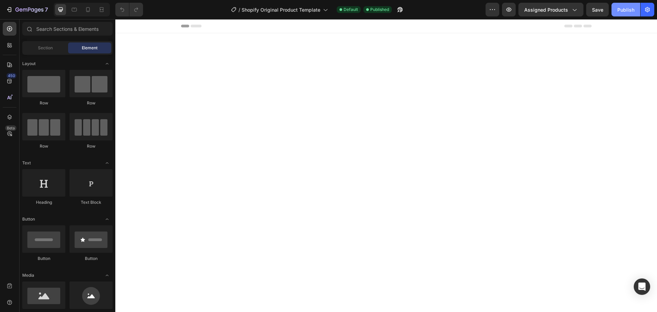
click at [620, 5] on button "Publish" at bounding box center [626, 10] width 29 height 14
click at [7, 9] on icon "button" at bounding box center [9, 9] width 7 height 7
click at [576, 11] on icon "button" at bounding box center [574, 9] width 7 height 7
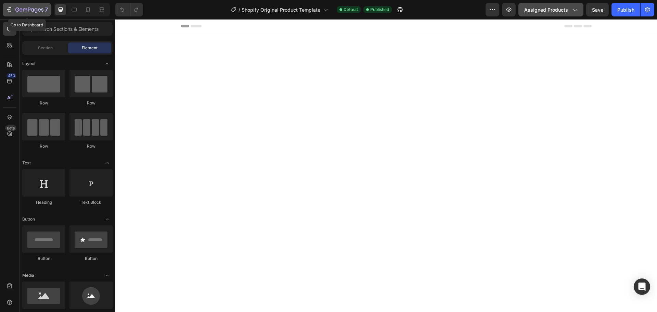
click at [9, 7] on icon "button" at bounding box center [9, 9] width 7 height 7
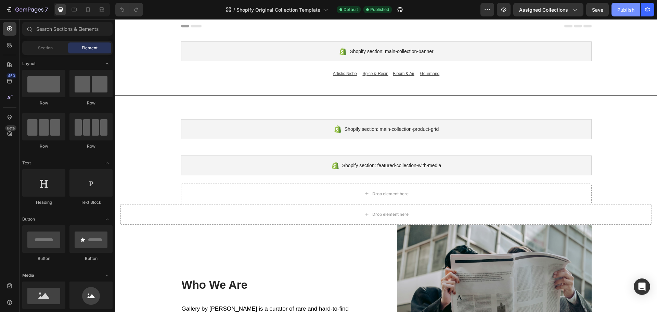
click at [618, 10] on div "Publish" at bounding box center [626, 9] width 17 height 7
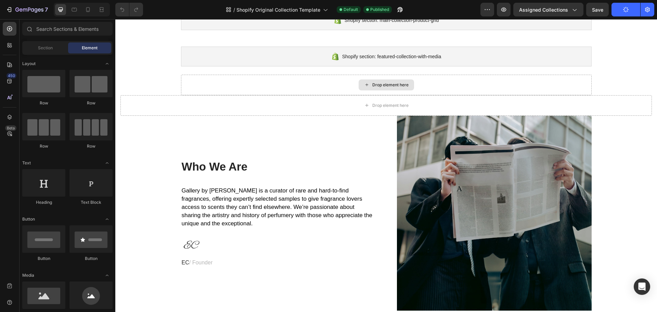
scroll to position [137, 0]
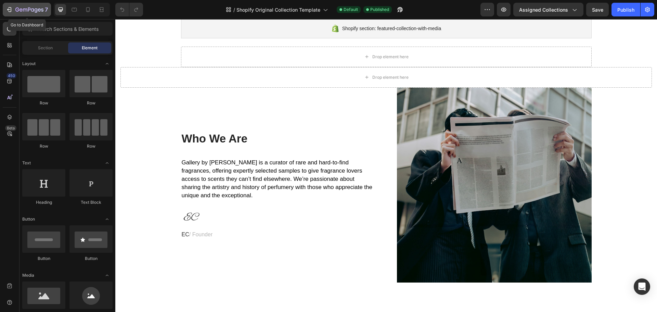
click at [8, 5] on button "7" at bounding box center [27, 10] width 48 height 14
